Goal: Information Seeking & Learning: Learn about a topic

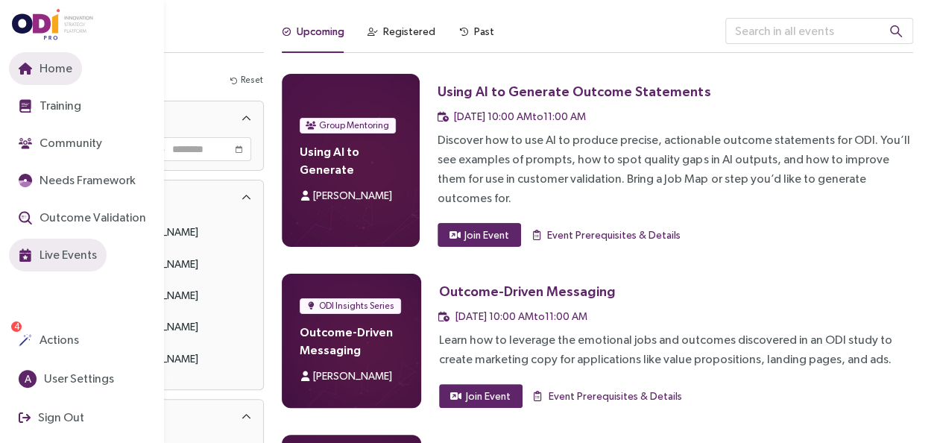
click at [66, 75] on span "Home" at bounding box center [55, 68] width 36 height 19
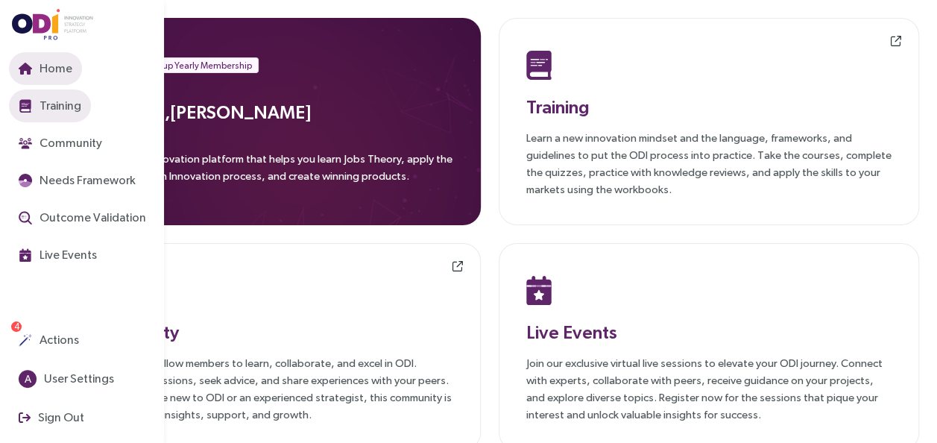
click at [60, 110] on span "Training" at bounding box center [59, 105] width 45 height 19
click at [57, 99] on span "Training" at bounding box center [59, 105] width 45 height 19
